Goal: Find specific page/section: Find specific page/section

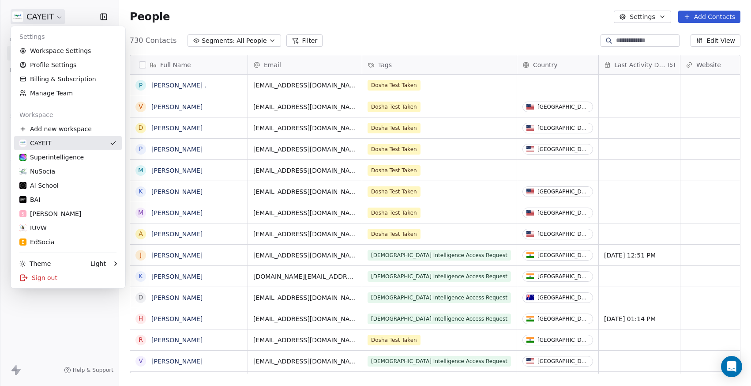
scroll to position [333, 625]
click at [70, 170] on div "NuSocia" at bounding box center [67, 171] width 97 height 9
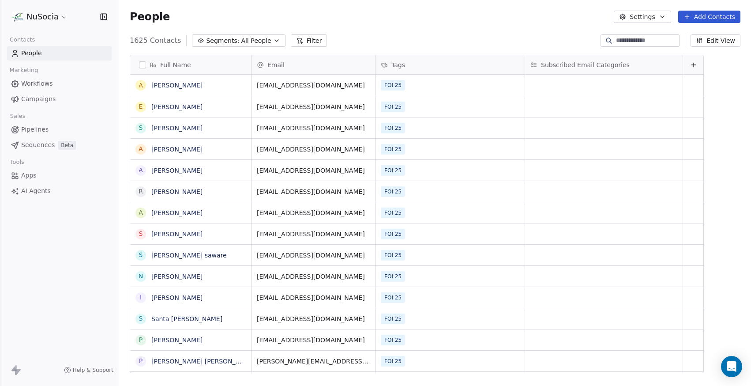
scroll to position [333, 625]
click at [220, 38] on span "Segments:" at bounding box center [222, 40] width 33 height 9
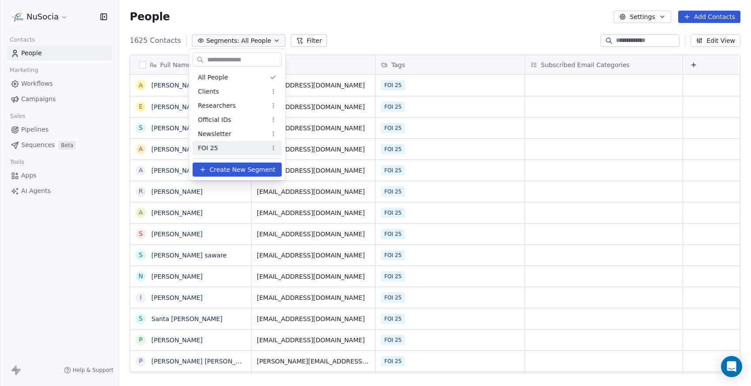
click at [232, 144] on div "FOI 25" at bounding box center [237, 148] width 89 height 14
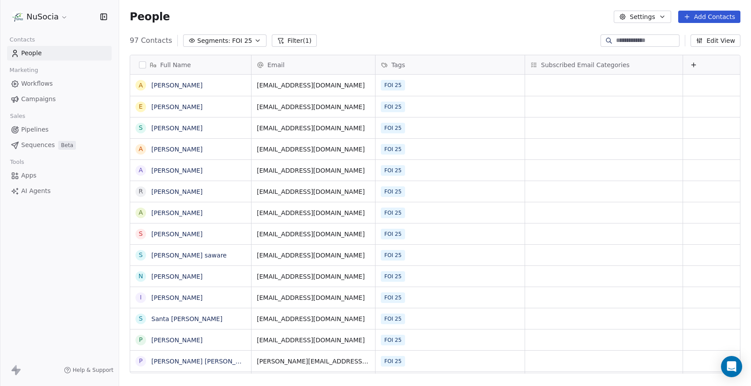
click at [337, 25] on div "People Settings Add Contacts" at bounding box center [435, 17] width 632 height 34
click at [253, 37] on span "All People" at bounding box center [256, 40] width 30 height 9
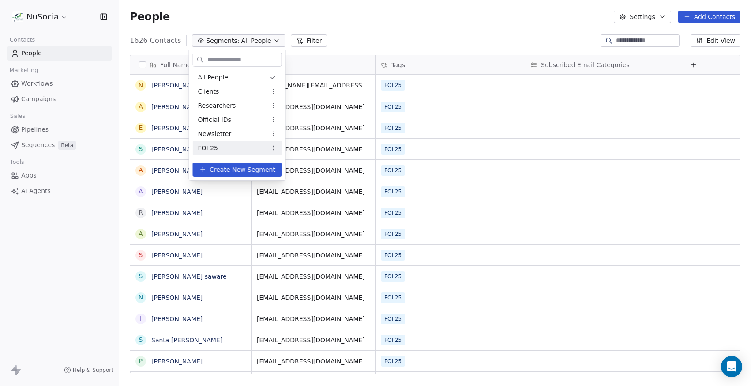
click at [252, 151] on div "FOI 25" at bounding box center [237, 148] width 89 height 14
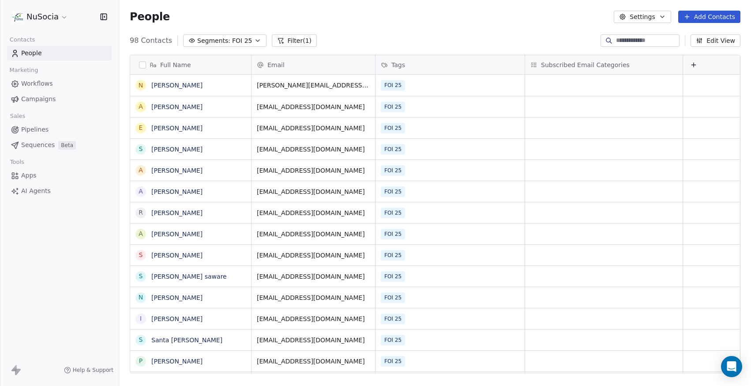
click at [49, 96] on span "Campaigns" at bounding box center [38, 98] width 34 height 9
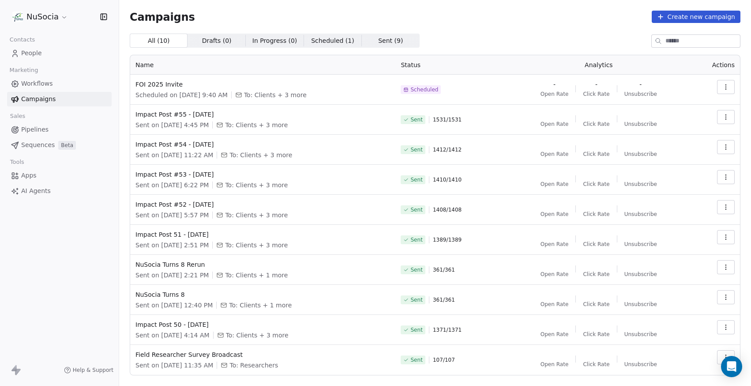
click at [66, 90] on link "Workflows" at bounding box center [59, 83] width 105 height 15
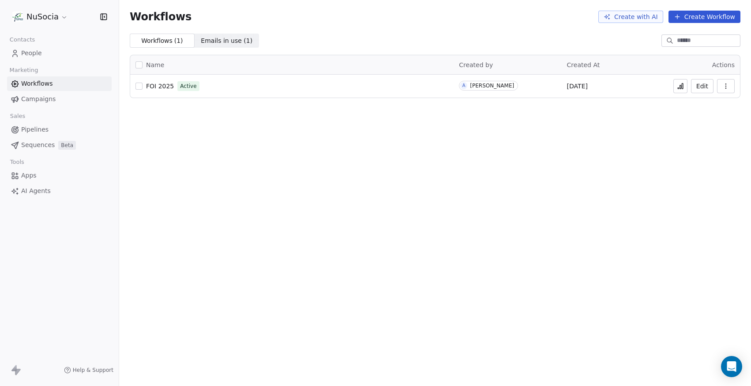
click at [169, 87] on span "FOI 2025" at bounding box center [160, 86] width 28 height 7
